Goal: Navigation & Orientation: Understand site structure

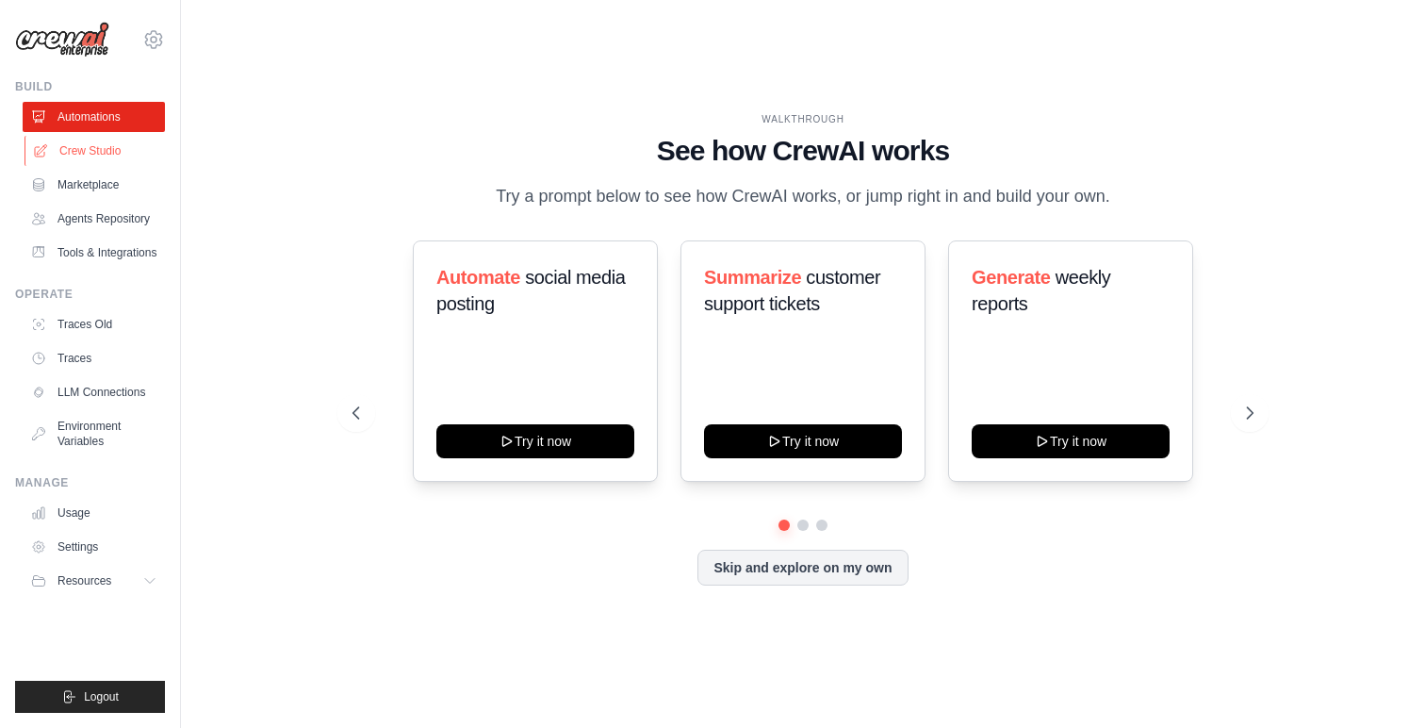
click at [94, 145] on link "Crew Studio" at bounding box center [96, 151] width 142 height 30
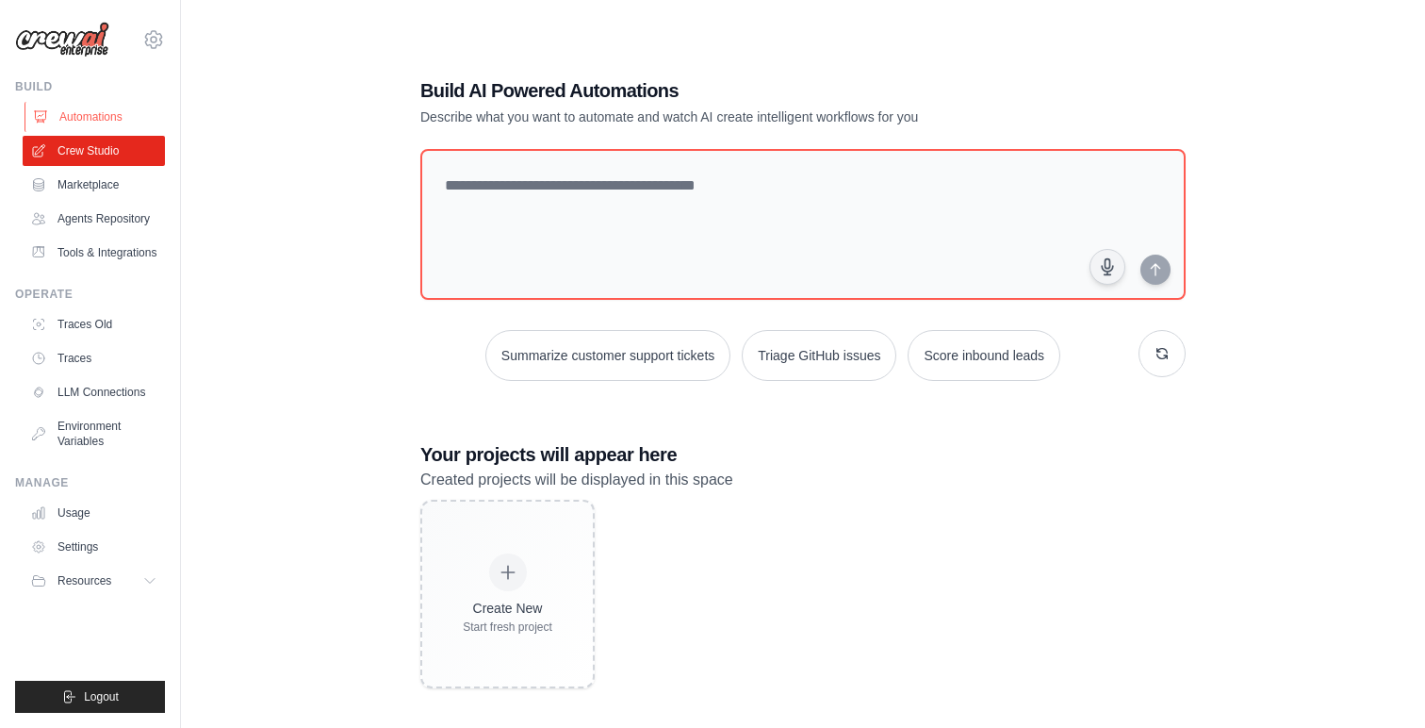
click at [107, 116] on link "Automations" at bounding box center [96, 117] width 142 height 30
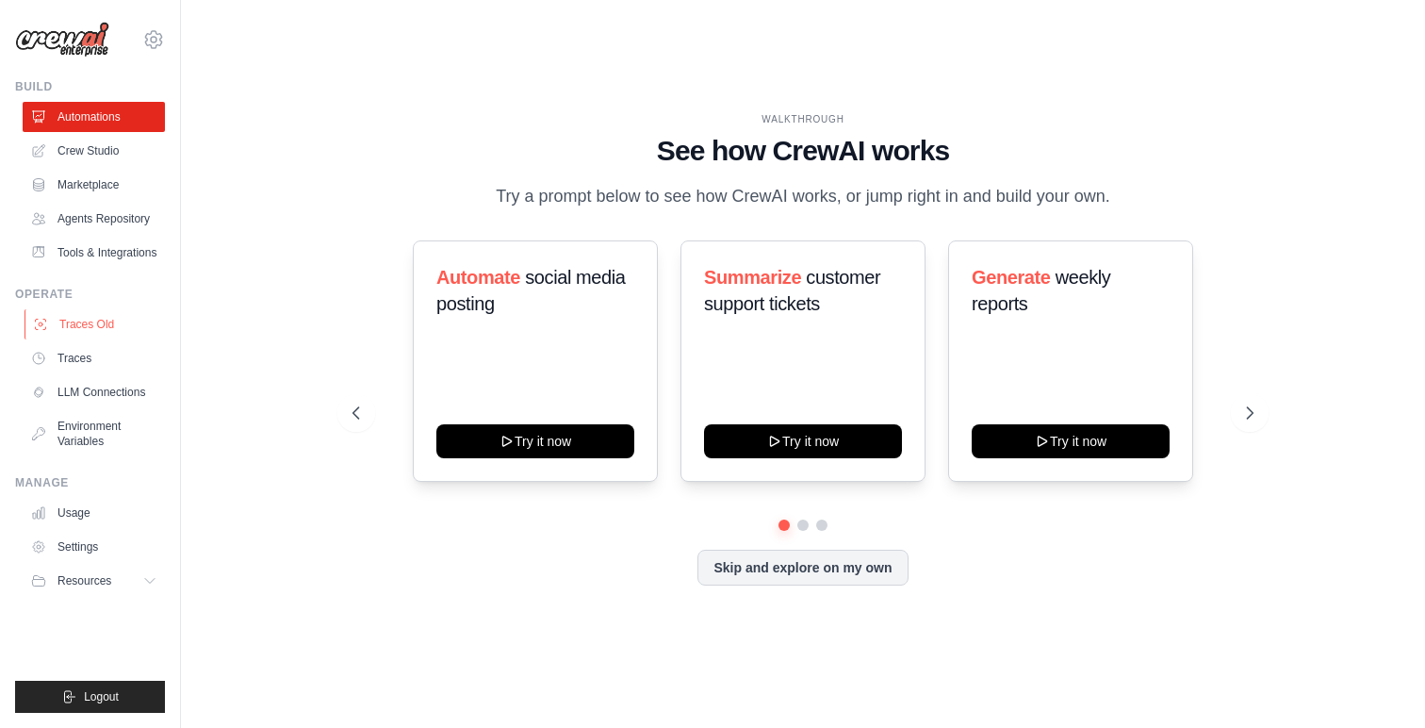
click at [96, 335] on link "Traces Old" at bounding box center [96, 324] width 142 height 30
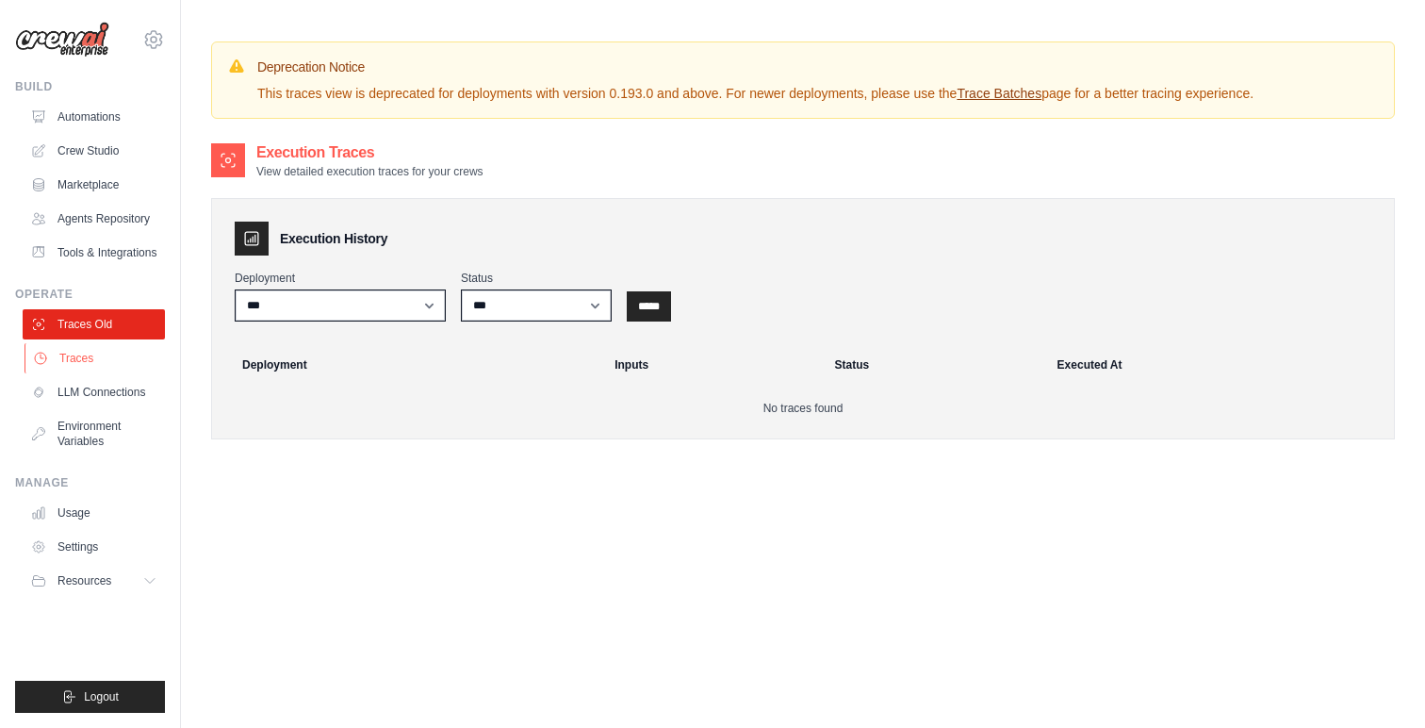
click at [90, 355] on link "Traces" at bounding box center [96, 358] width 142 height 30
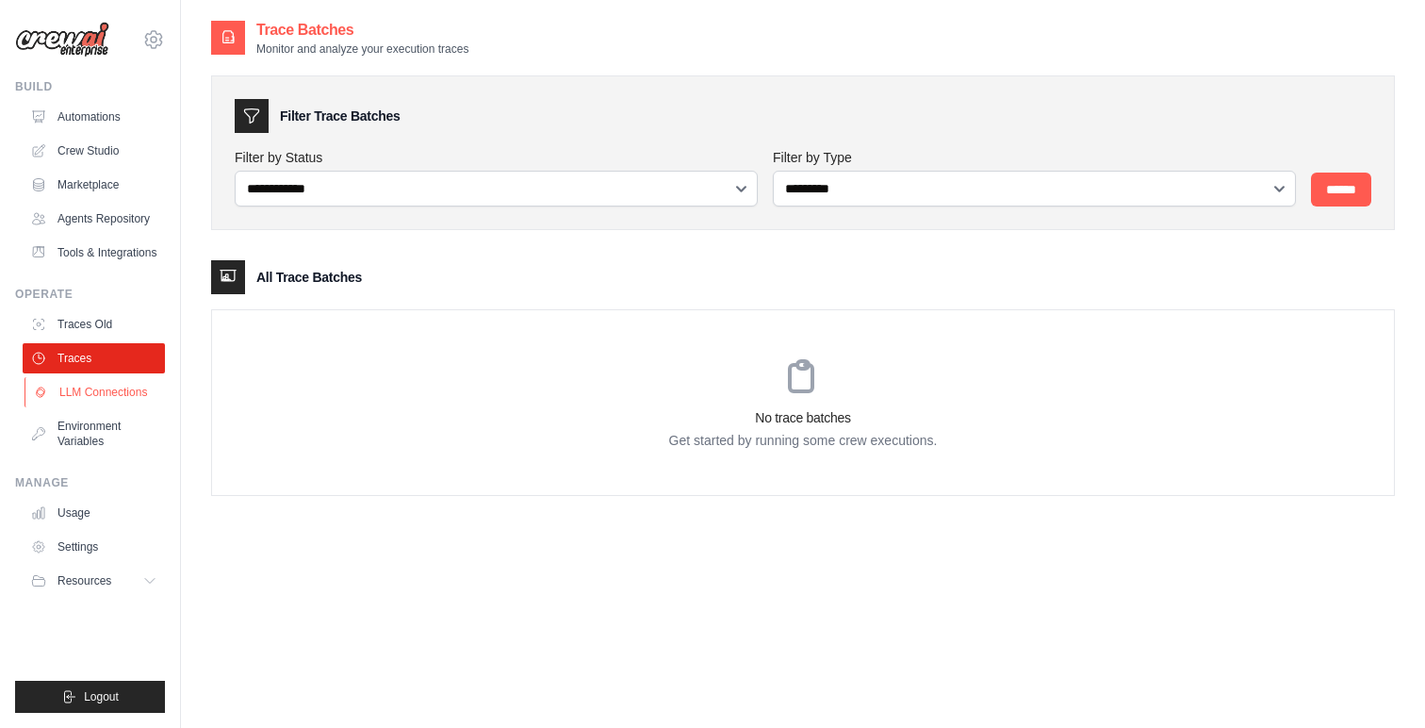
click at [107, 388] on link "LLM Connections" at bounding box center [96, 392] width 142 height 30
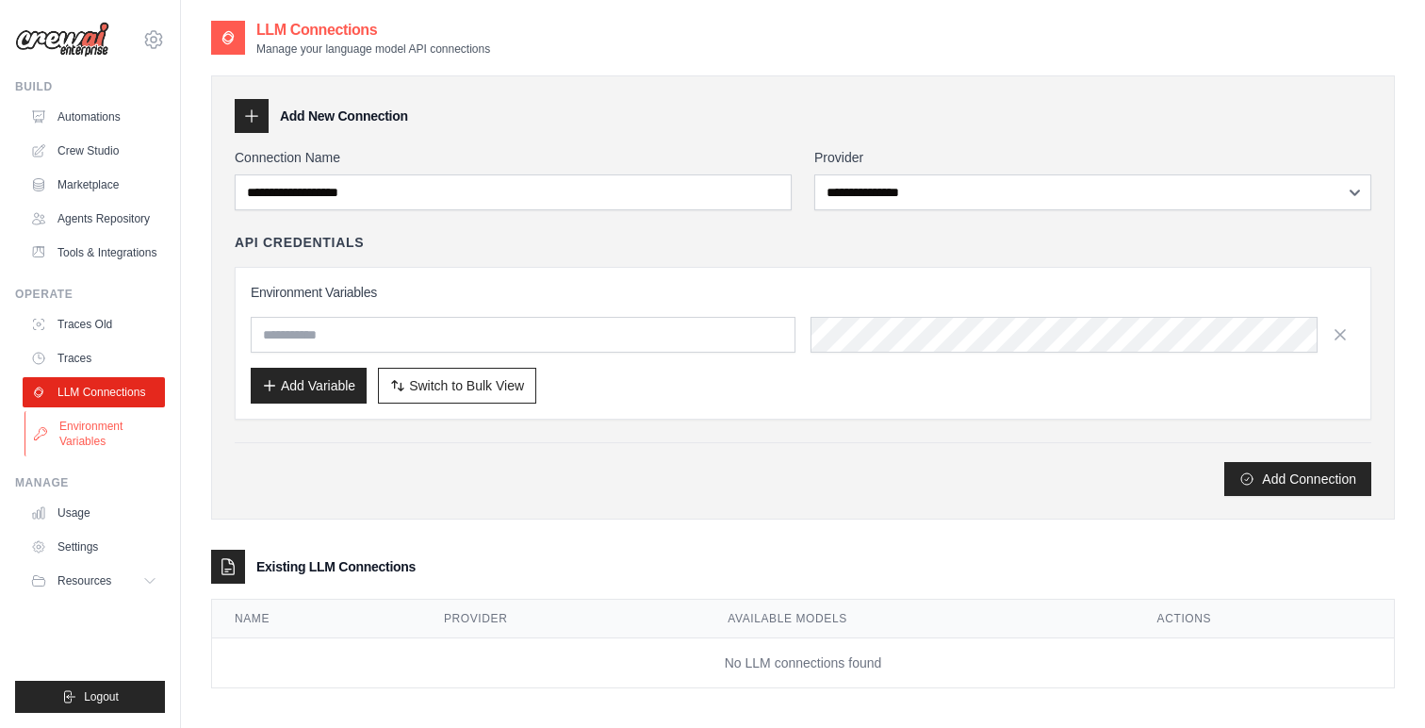
click at [100, 433] on link "Environment Variables" at bounding box center [96, 433] width 142 height 45
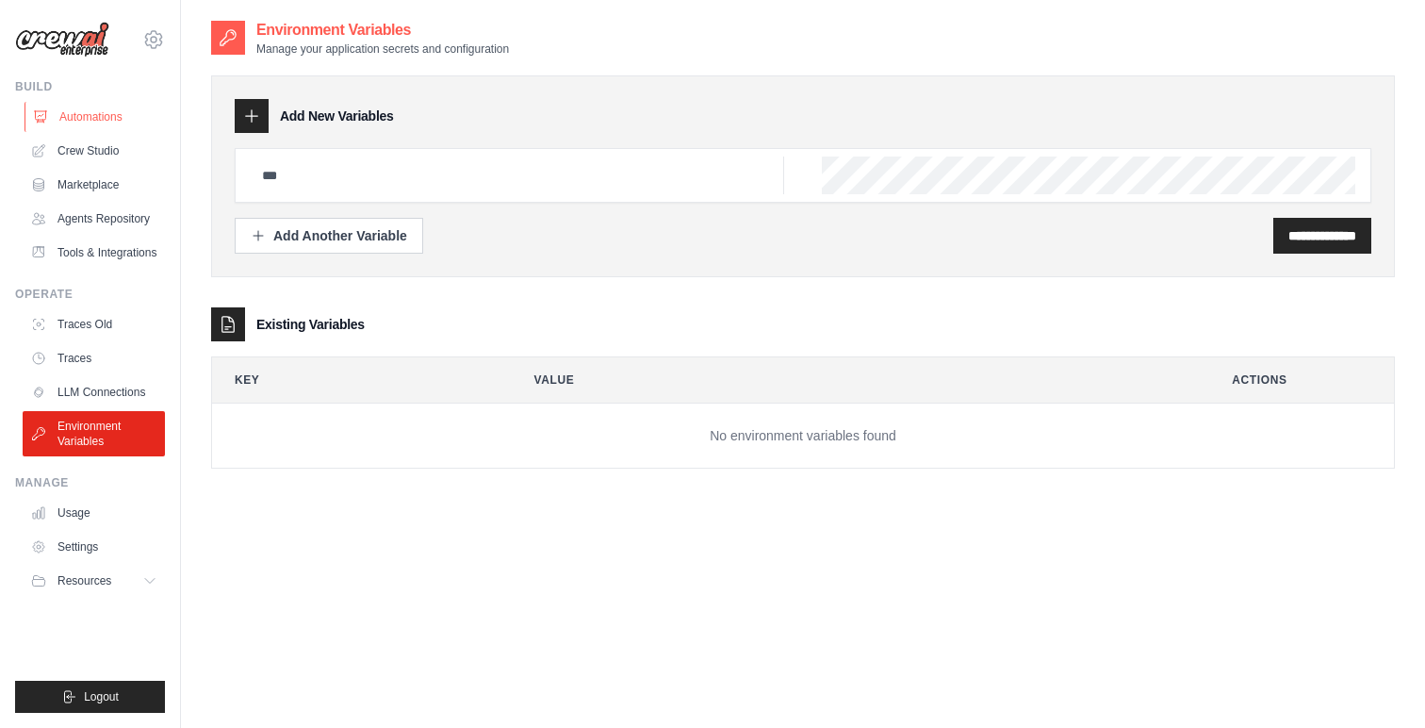
click at [93, 112] on link "Automations" at bounding box center [96, 117] width 142 height 30
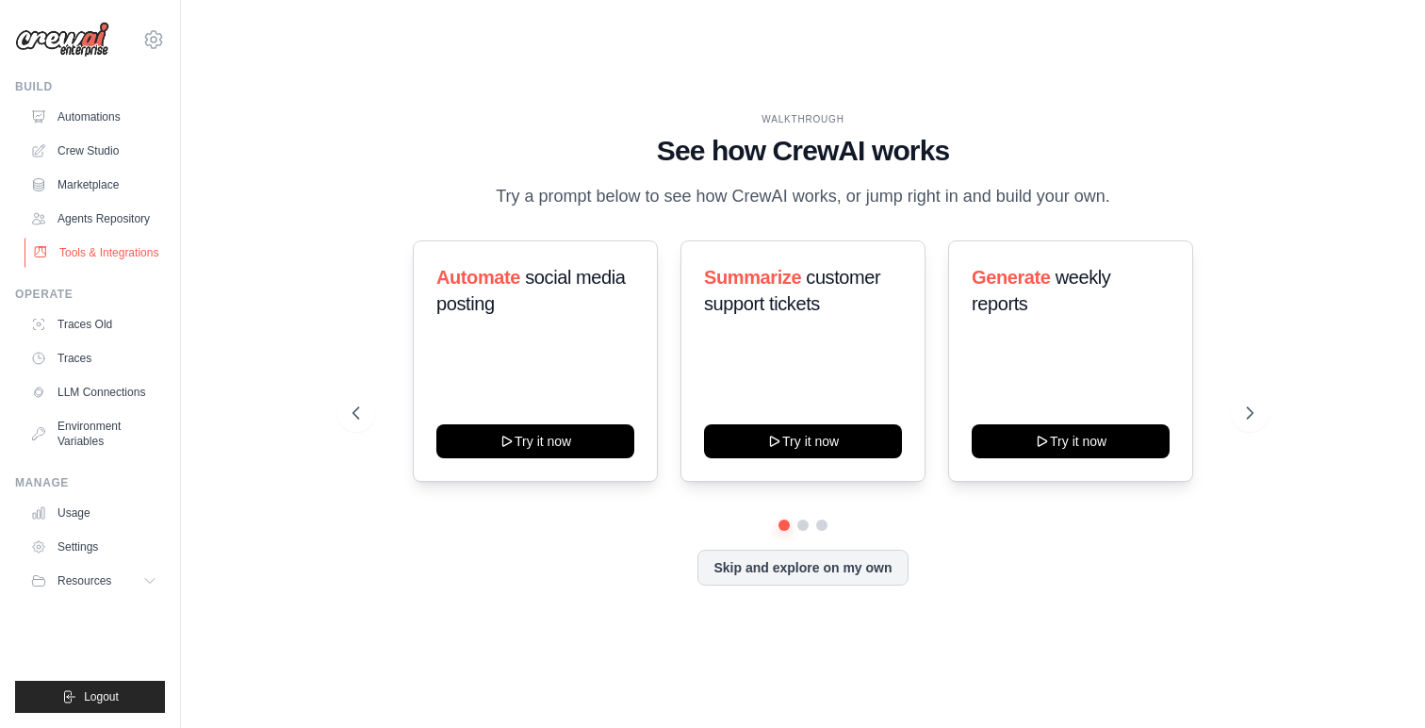
click at [108, 253] on link "Tools & Integrations" at bounding box center [96, 253] width 142 height 30
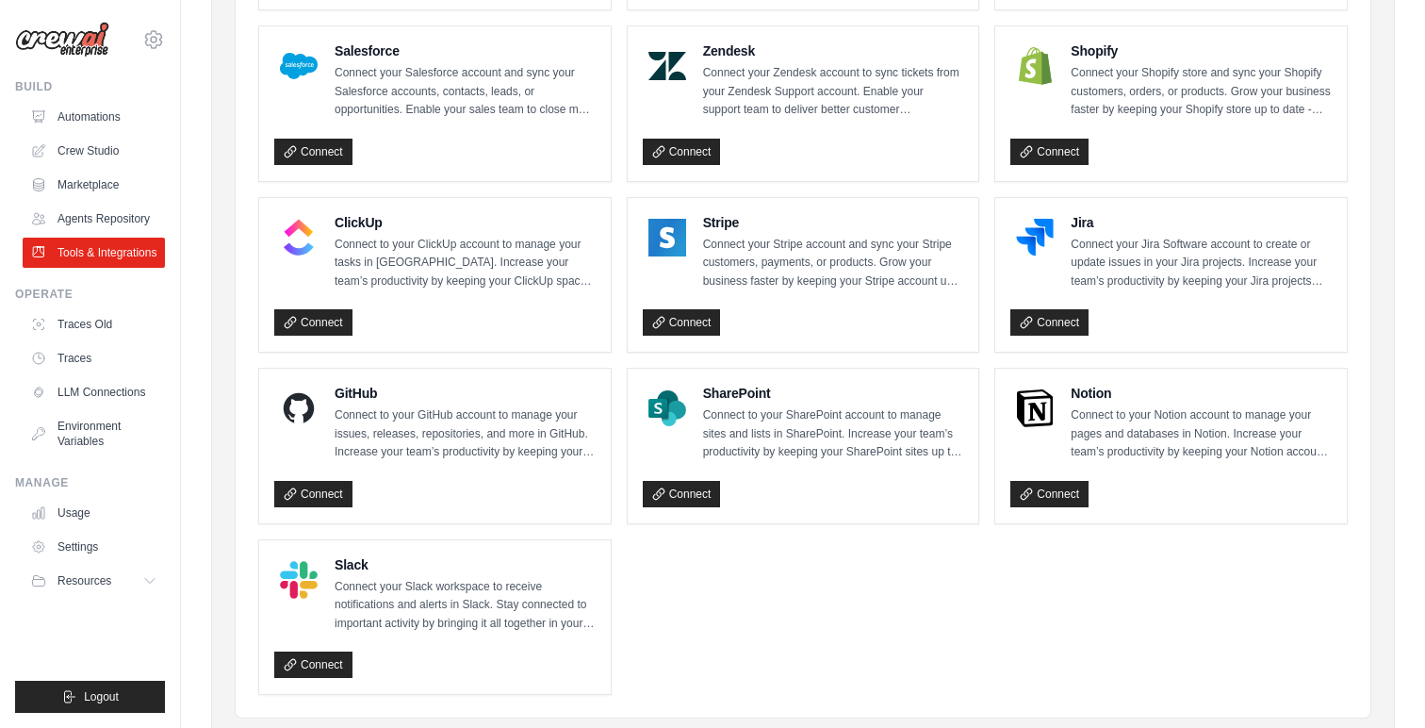
scroll to position [968, 0]
